Goal: Transaction & Acquisition: Book appointment/travel/reservation

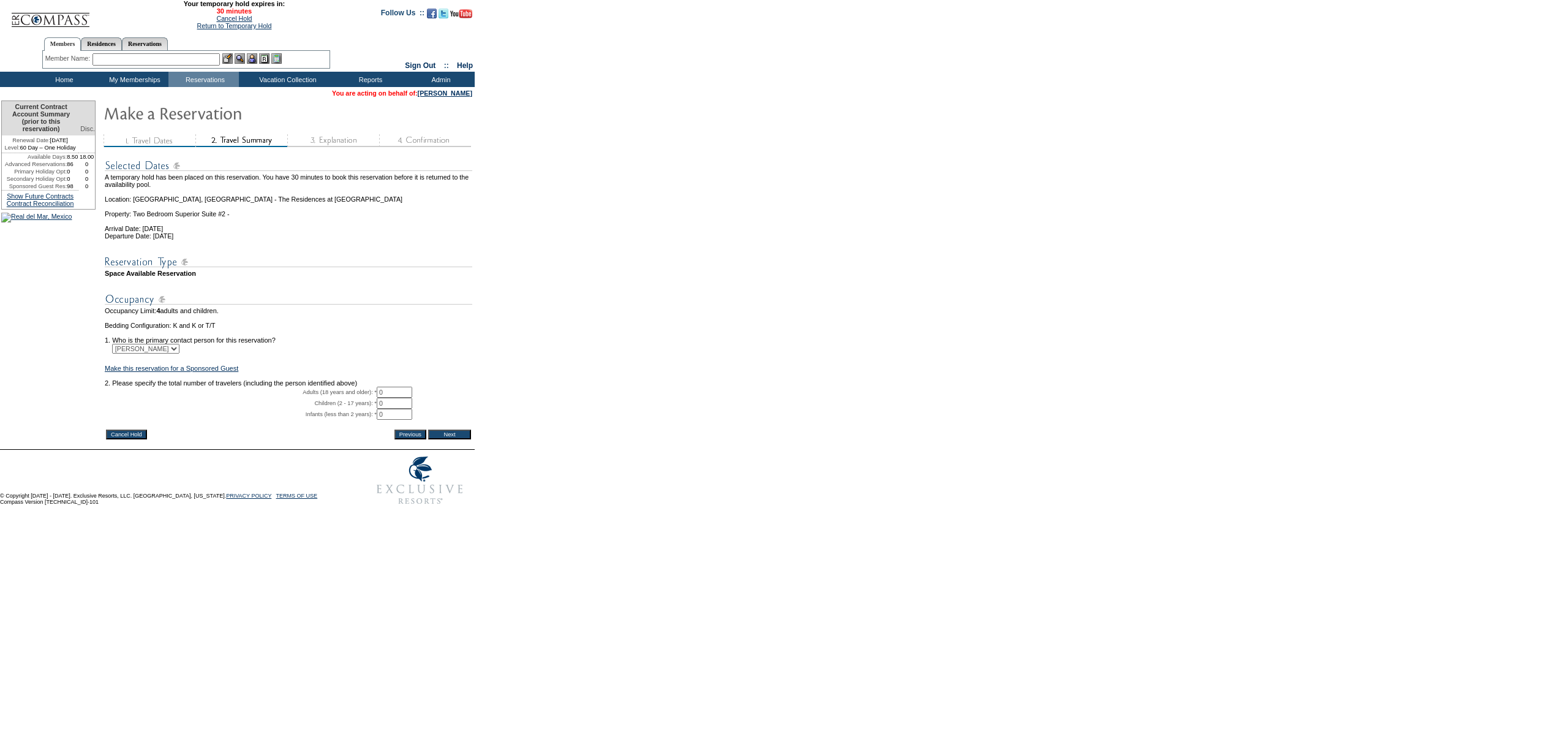
drag, startPoint x: 390, startPoint y: 411, endPoint x: 356, endPoint y: 411, distance: 34.0
click at [351, 398] on tr "Adults (18 years and older): * 0 * *" at bounding box center [288, 392] width 368 height 11
type input "2"
click at [528, 388] on form "29:59 Your temporary hold expires in: 30 minutes Cancel Hold Return to Temporar…" at bounding box center [784, 255] width 1568 height 511
click at [464, 440] on input "Next" at bounding box center [449, 434] width 43 height 10
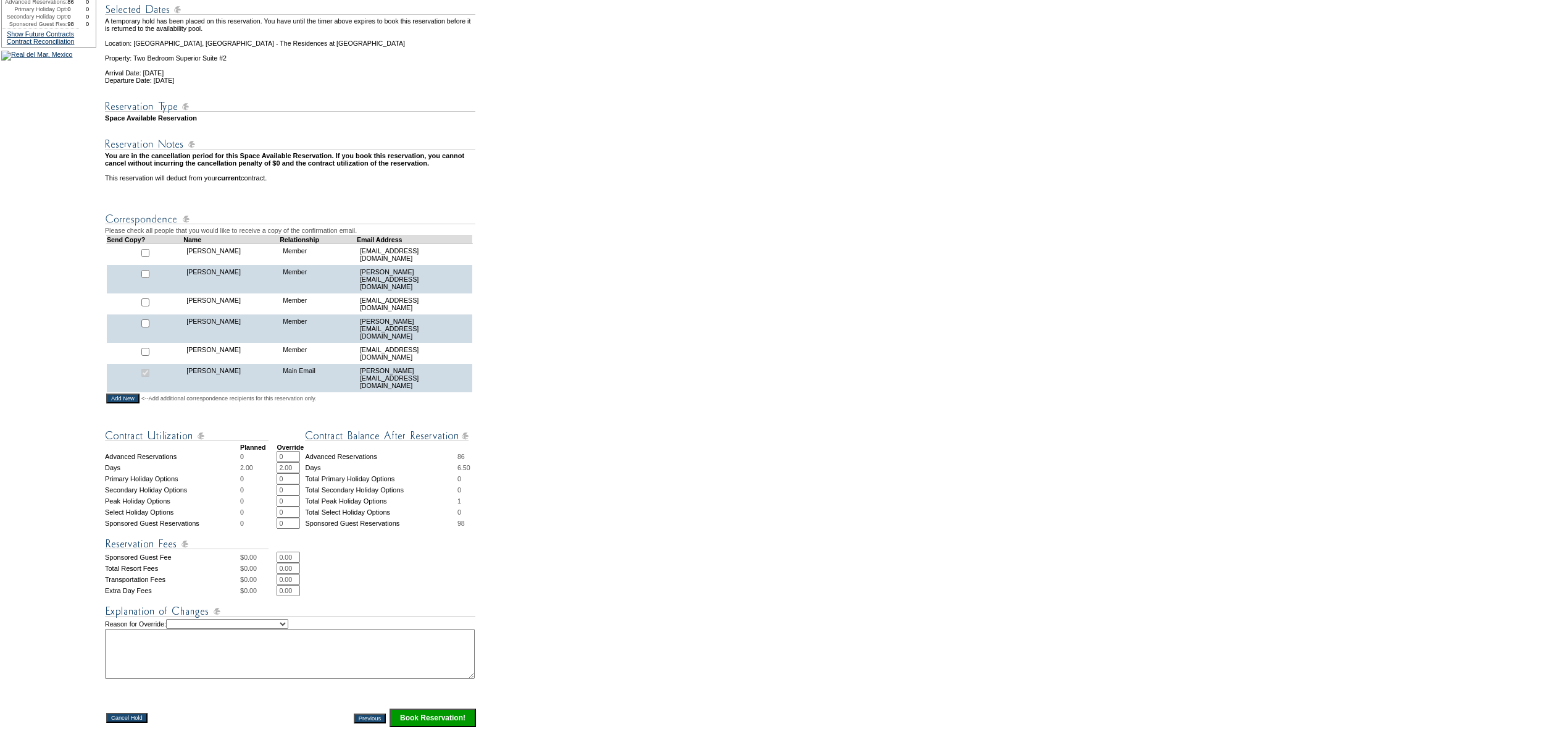
scroll to position [164, 0]
click at [290, 612] on img at bounding box center [290, 611] width 371 height 16
click at [274, 620] on select "Creating Continuous Stay Days Rebooked After Cancellation Editing Occupant Expe…" at bounding box center [227, 623] width 122 height 10
click at [179, 619] on select "Creating Continuous Stay Days Rebooked After Cancellation Editing Occupant Expe…" at bounding box center [227, 623] width 122 height 10
click at [285, 620] on select "Creating Continuous Stay Days Rebooked After Cancellation Editing Occupant Expe…" at bounding box center [227, 623] width 122 height 10
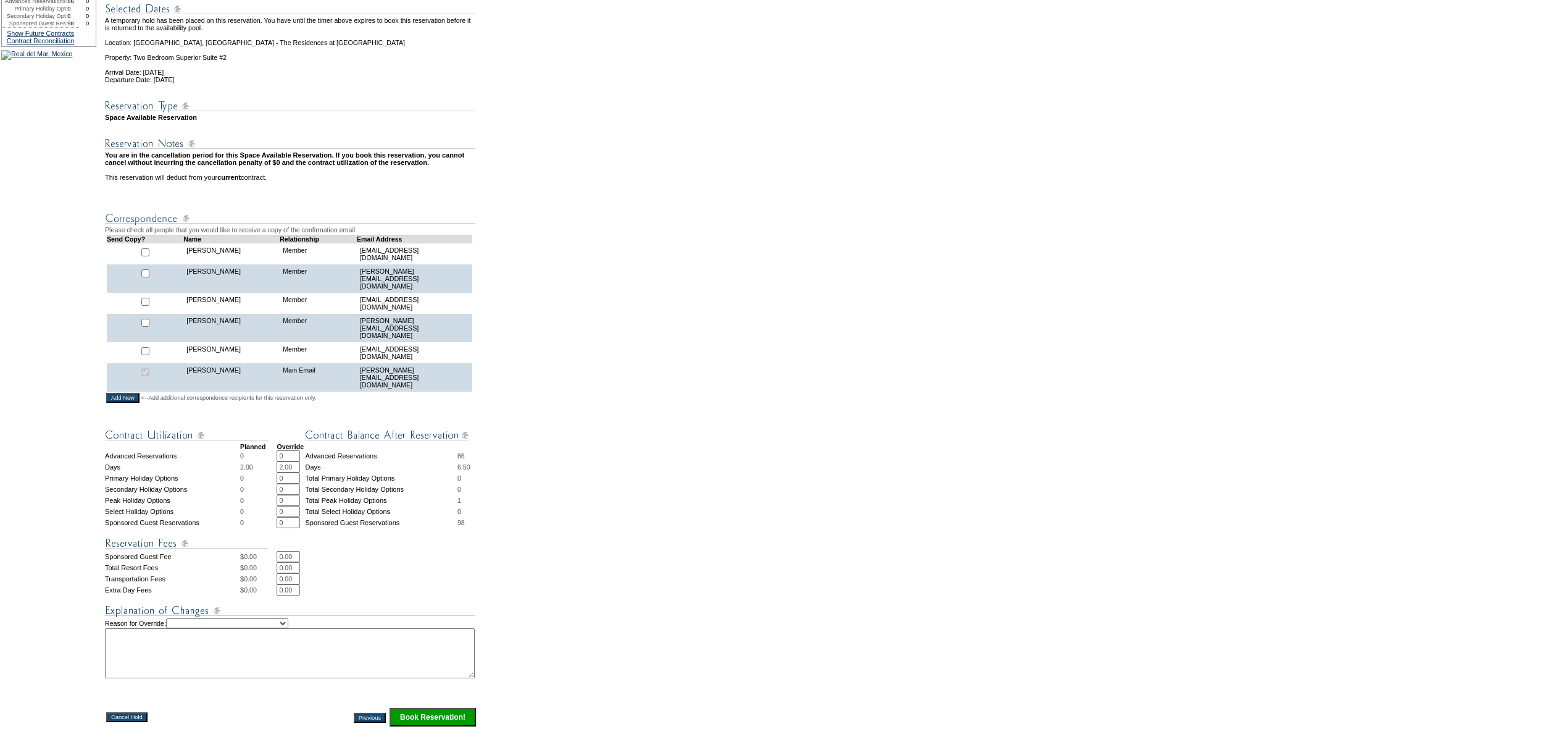
select select "1044"
click at [179, 619] on select "Creating Continuous Stay Days Rebooked After Cancellation Editing Occupant Expe…" at bounding box center [227, 623] width 122 height 10
click at [302, 643] on textarea at bounding box center [290, 653] width 370 height 50
type textarea "JW"
click at [409, 718] on input "Book Reservation!" at bounding box center [433, 717] width 86 height 19
